Goal: Information Seeking & Learning: Find specific fact

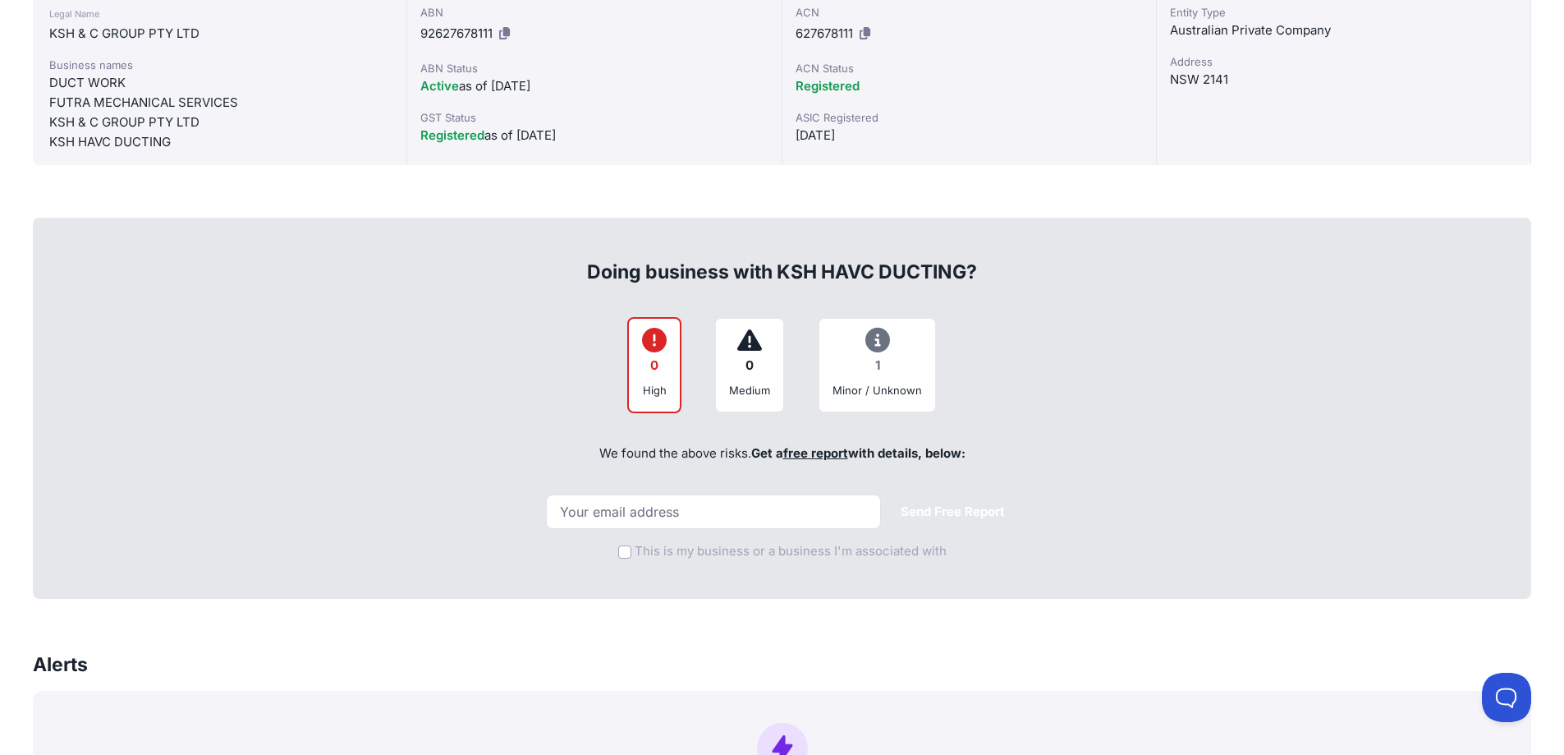
scroll to position [411, 0]
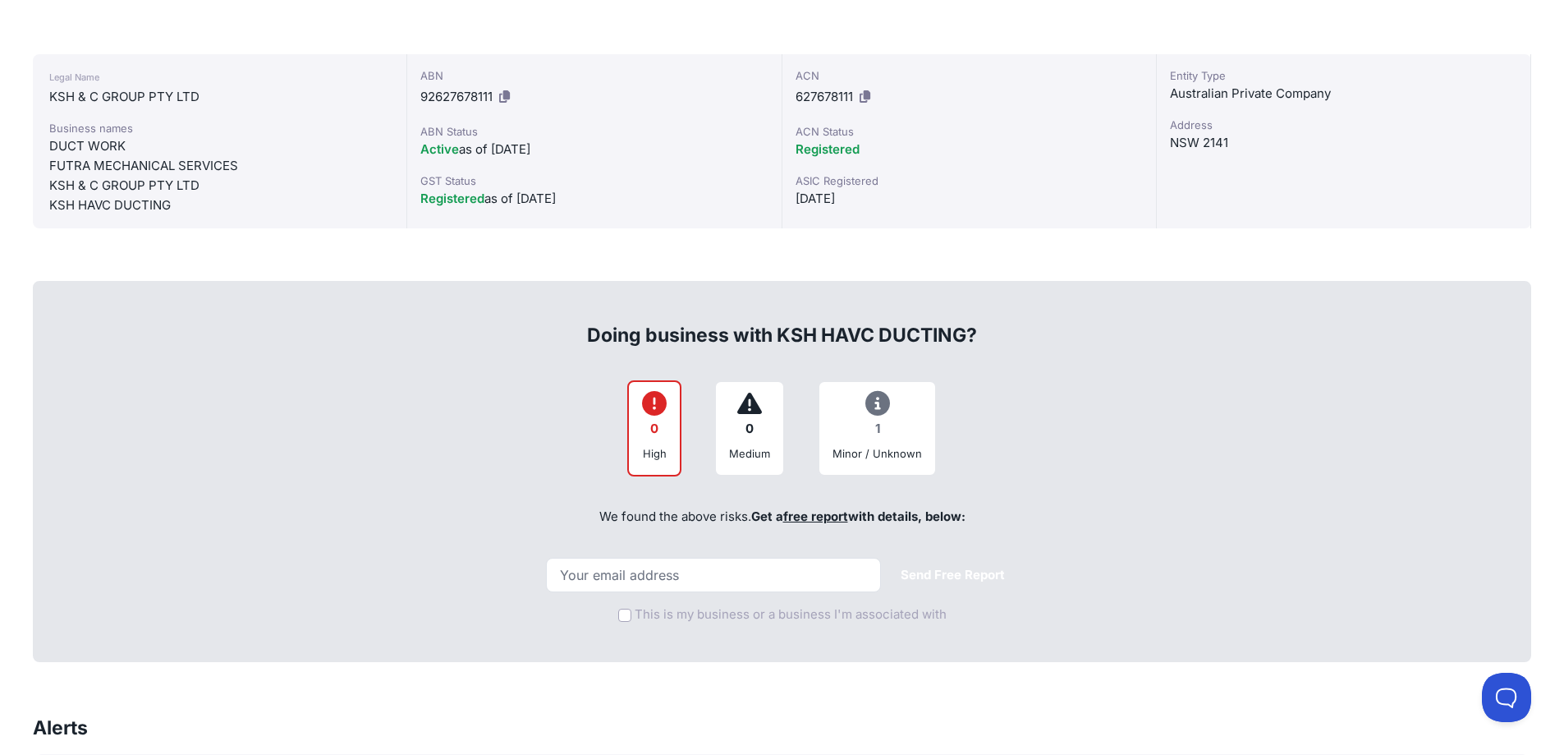
click at [103, 152] on div "DUCT WORK" at bounding box center [219, 146] width 341 height 20
click at [103, 151] on div "DUCT WORK" at bounding box center [219, 146] width 341 height 20
click at [120, 184] on div "KSH & C GROUP PTY LTD" at bounding box center [219, 186] width 341 height 20
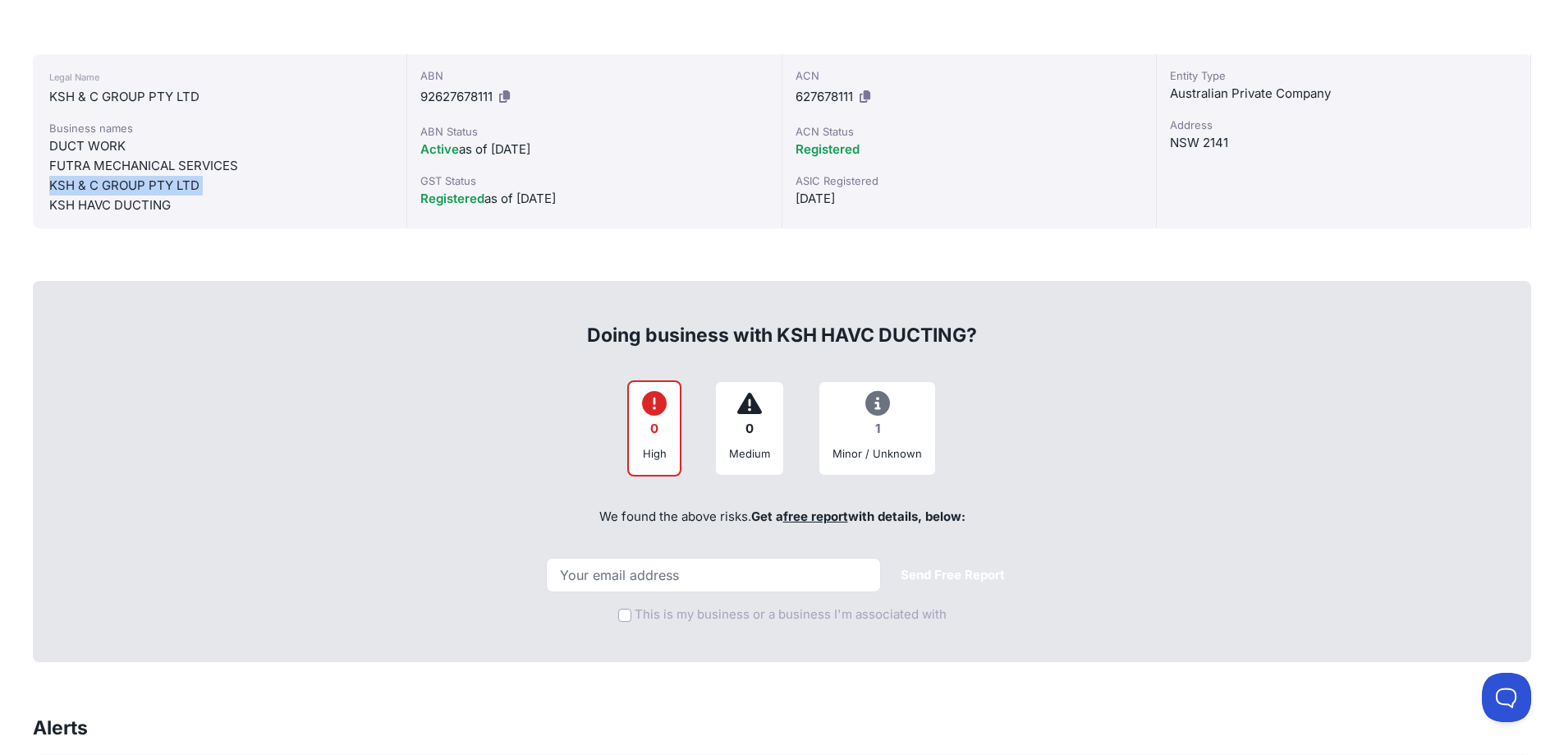
click at [120, 184] on div "KSH & C GROUP PTY LTD" at bounding box center [219, 186] width 341 height 20
click at [116, 166] on div "FUTRA MECHANICAL SERVICES" at bounding box center [219, 166] width 341 height 20
copy div "FUTRA MECHANICAL SERVICES"
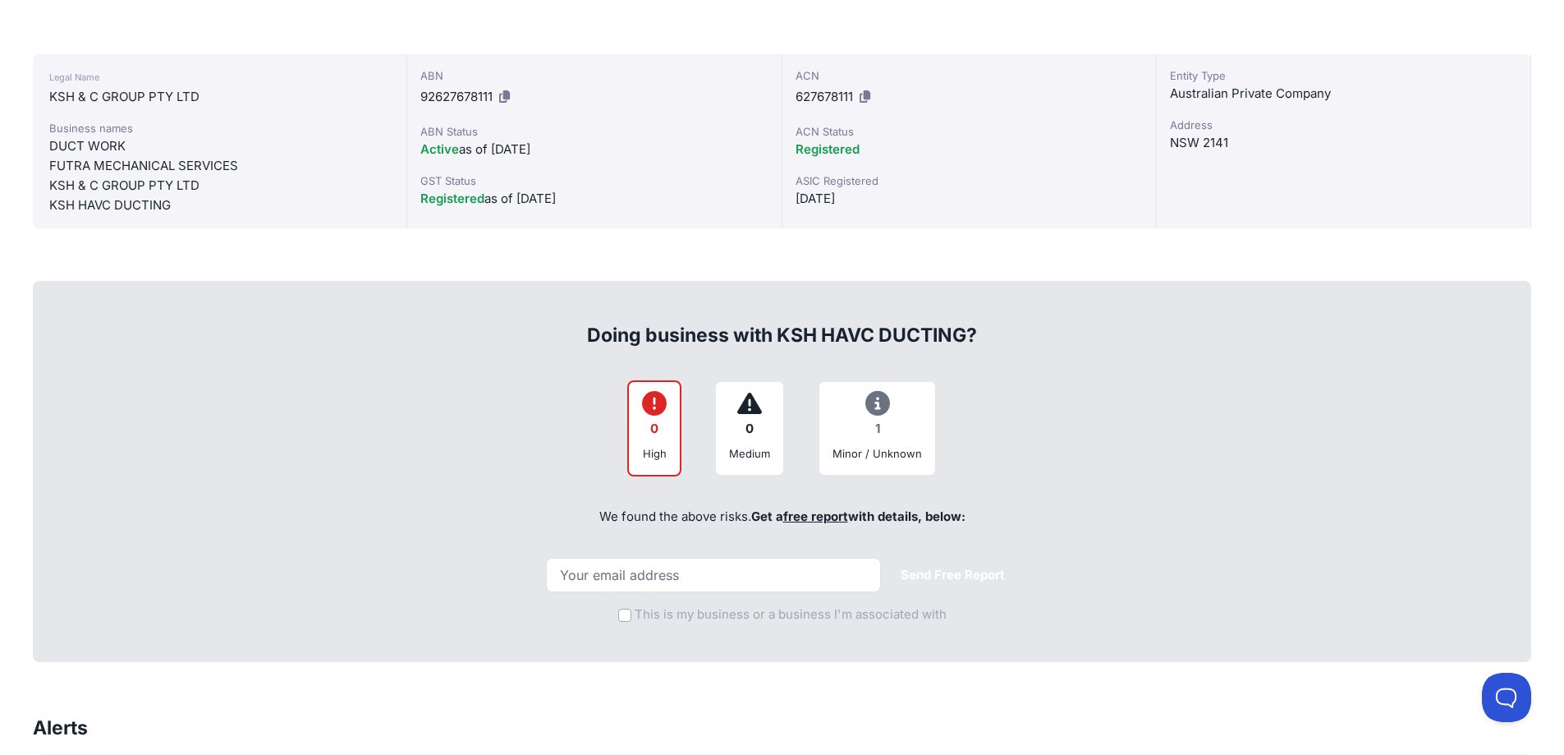
click at [111, 190] on div "KSH & C GROUP PTY LTD" at bounding box center [219, 186] width 341 height 20
click at [109, 200] on div "KSH HAVC DUCTING" at bounding box center [219, 205] width 341 height 20
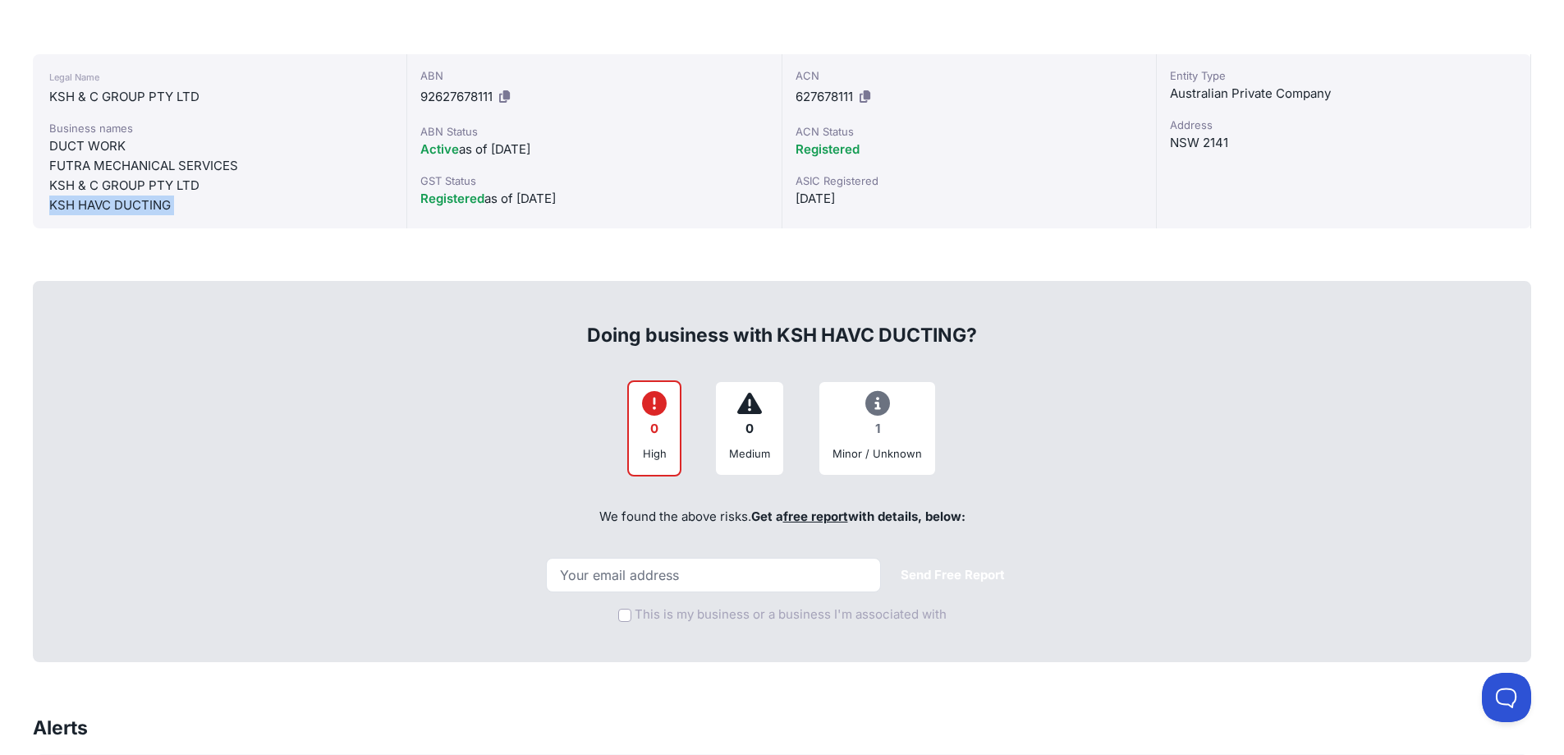
click at [109, 200] on div "KSH HAVC DUCTING" at bounding box center [219, 205] width 341 height 20
copy div "KSH HAVC DUCTING"
click at [138, 180] on div "KSH & C GROUP PTY LTD" at bounding box center [219, 186] width 341 height 20
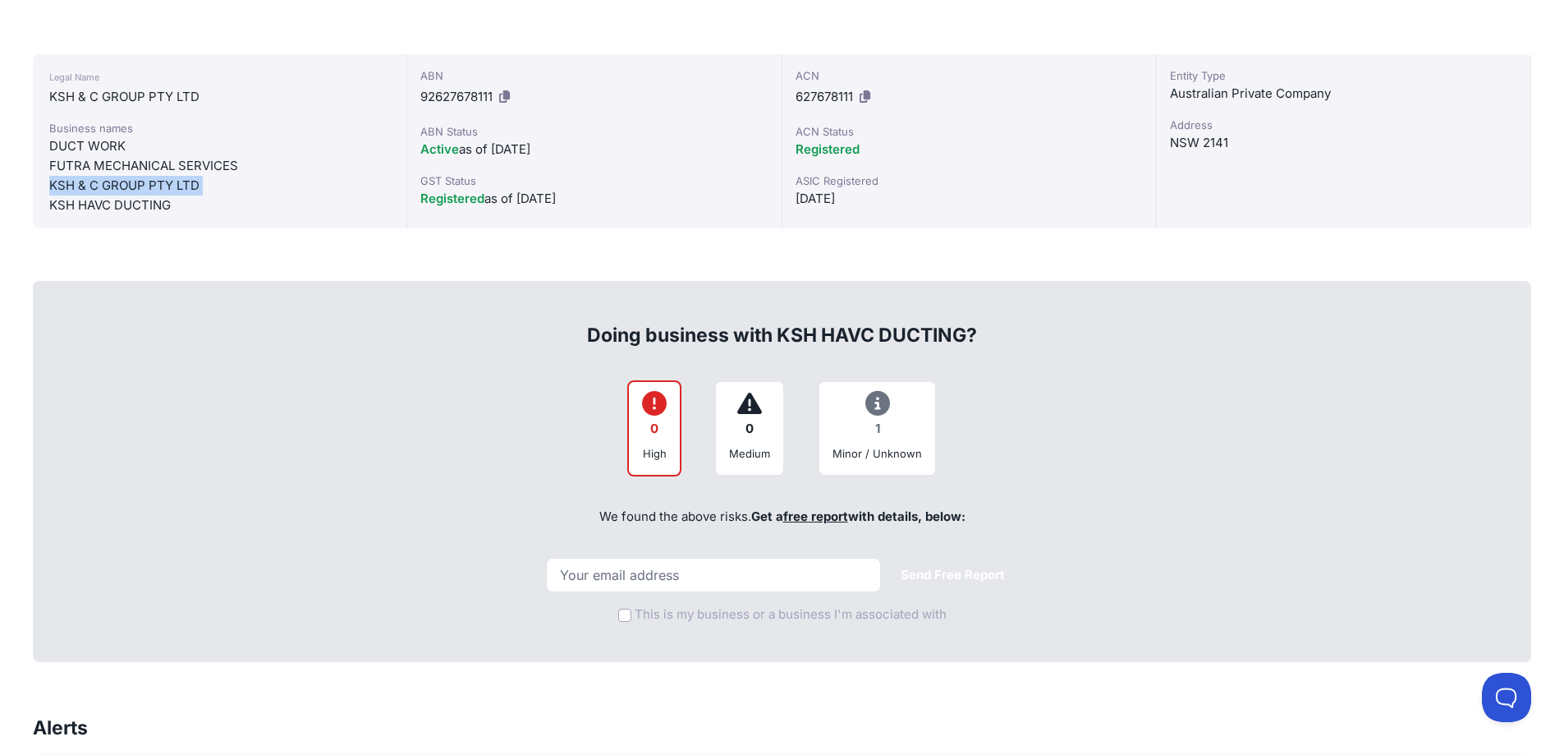
copy div "KSH & C GROUP PTY LTD"
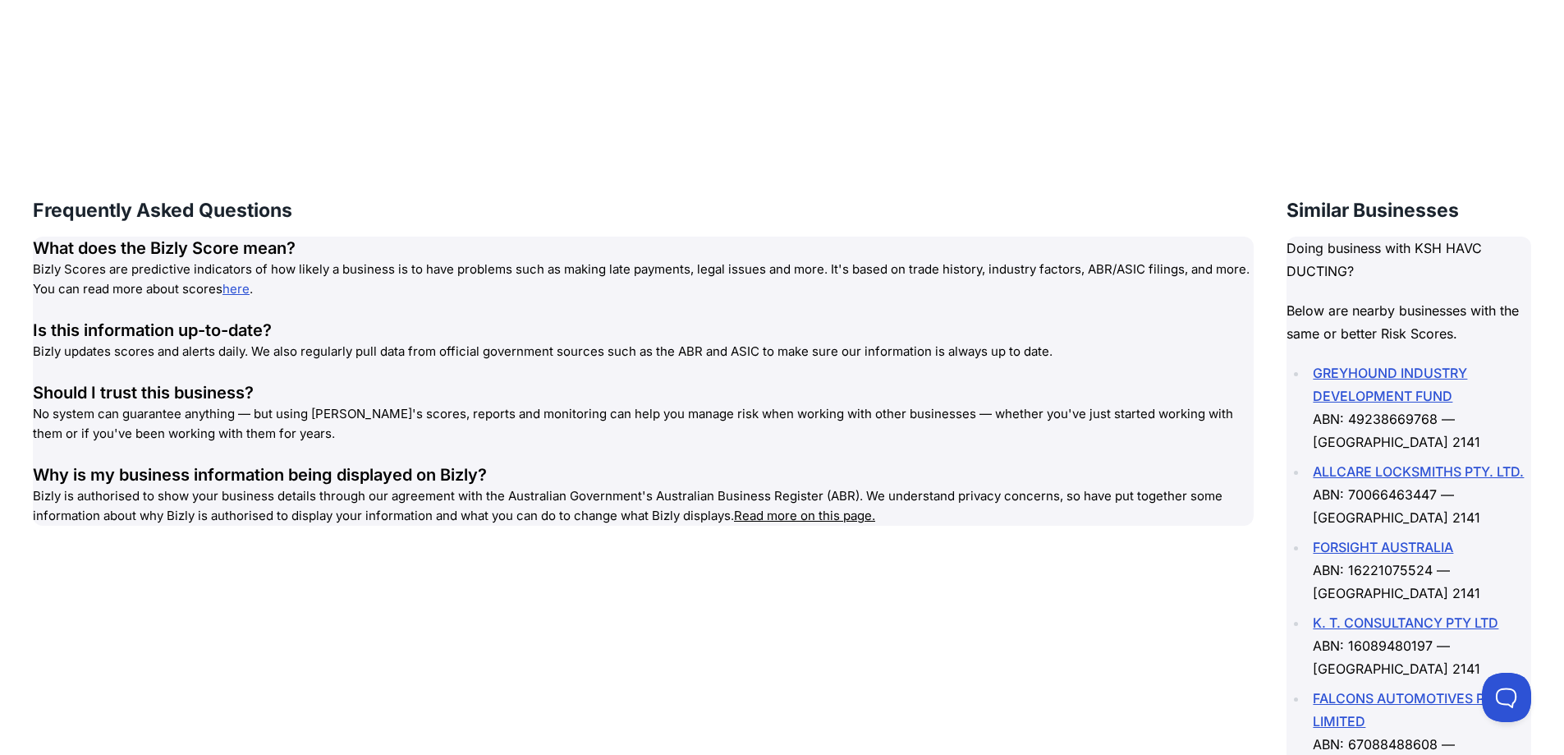
scroll to position [2135, 0]
